Goal: Navigation & Orientation: Go to known website

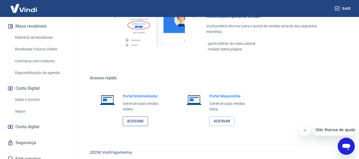
scroll to position [277, 0]
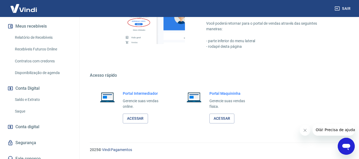
click at [130, 113] on div "Portal Intermediador Gerencie suas vendas online. Acessar" at bounding box center [145, 107] width 44 height 33
click at [131, 115] on link "Acessar" at bounding box center [135, 119] width 25 height 10
